Goal: Task Accomplishment & Management: Manage account settings

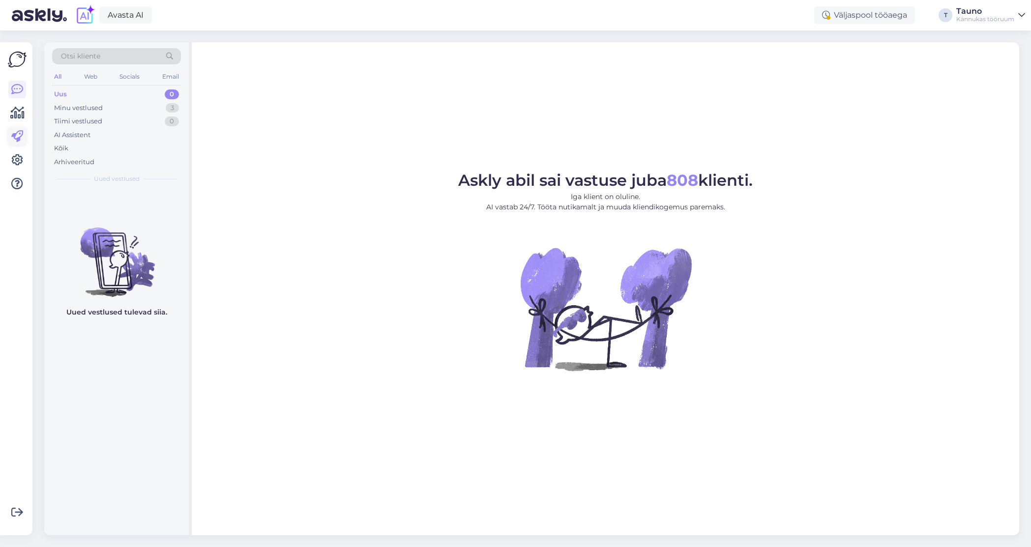
click at [19, 137] on icon at bounding box center [17, 137] width 12 height 12
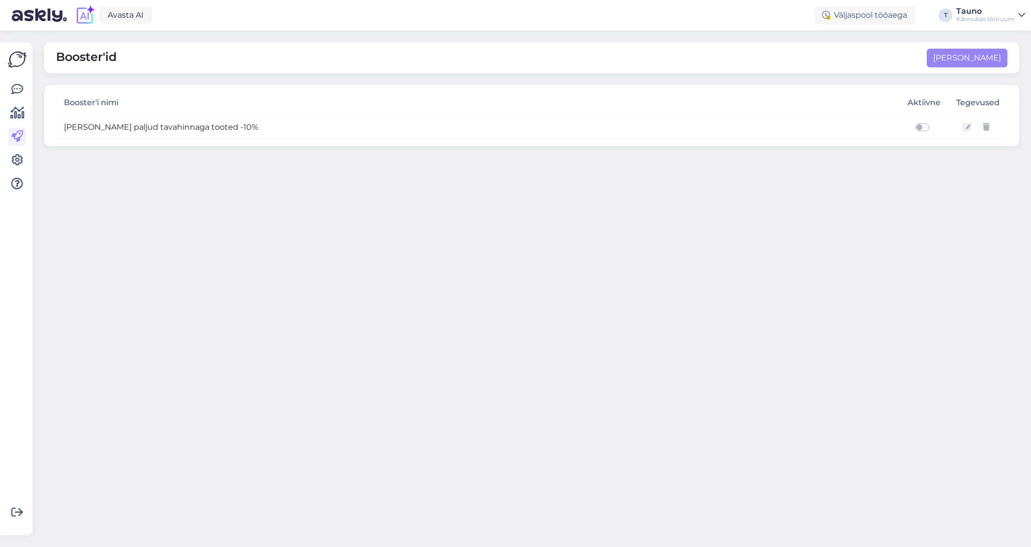
click at [933, 121] on label at bounding box center [933, 121] width 0 height 0
click at [915, 128] on input "checkbox" at bounding box center [911, 126] width 8 height 10
checkbox input "true"
click at [969, 129] on icon at bounding box center [967, 127] width 9 height 8
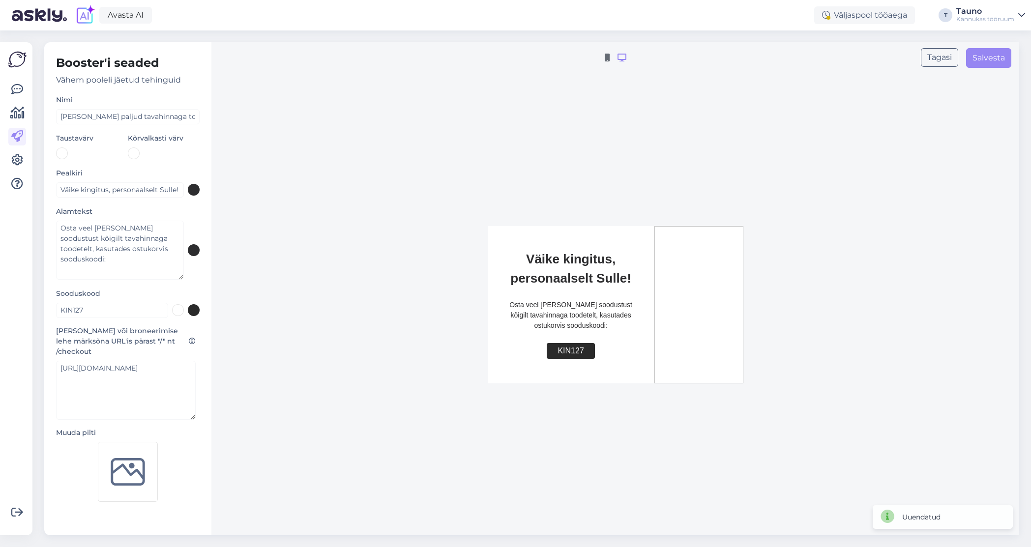
click at [125, 460] on img at bounding box center [128, 472] width 60 height 60
click at [993, 62] on button "Salvesta" at bounding box center [988, 58] width 45 height 20
